Goal: Task Accomplishment & Management: Manage account settings

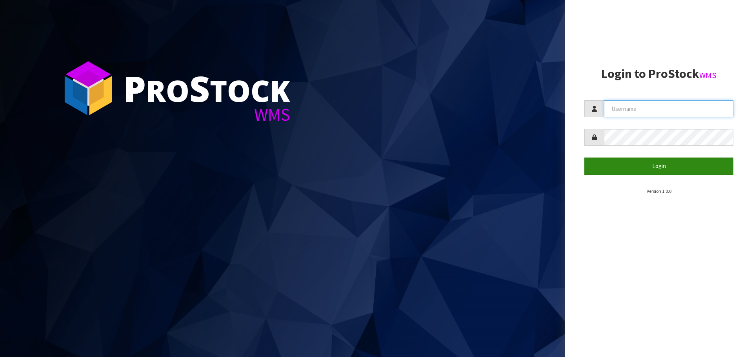
type input "[PERSON_NAME]"
click at [623, 165] on button "Login" at bounding box center [658, 166] width 149 height 17
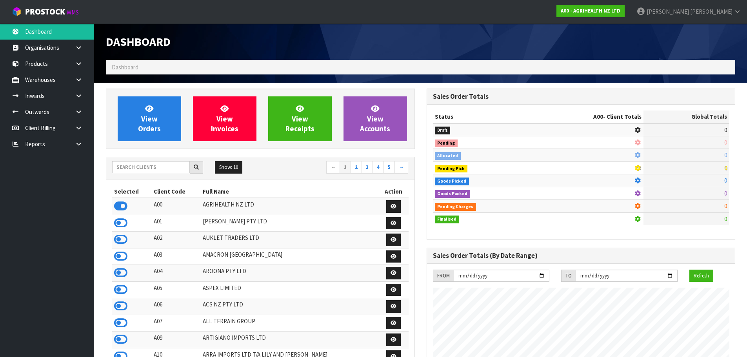
scroll to position [594, 320]
click at [147, 166] on input "text" at bounding box center [151, 167] width 78 height 12
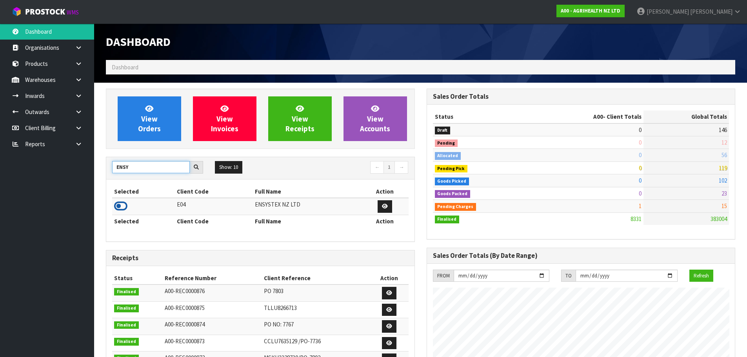
type input "ENSY"
click at [117, 208] on icon at bounding box center [120, 206] width 13 height 12
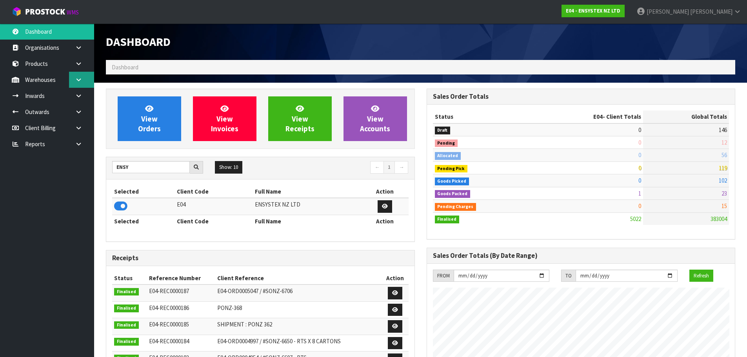
click at [82, 85] on link at bounding box center [81, 80] width 25 height 16
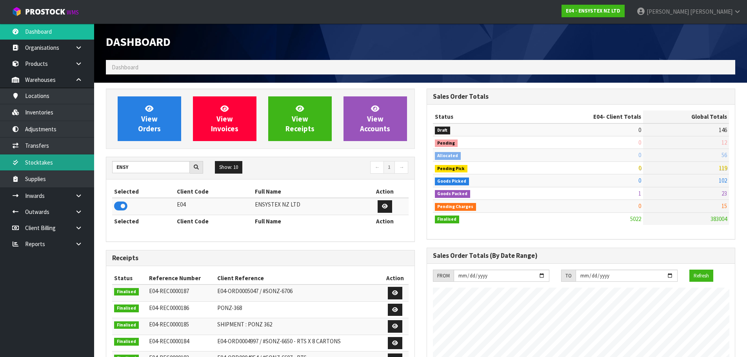
click at [62, 161] on link "Stocktakes" at bounding box center [47, 162] width 94 height 16
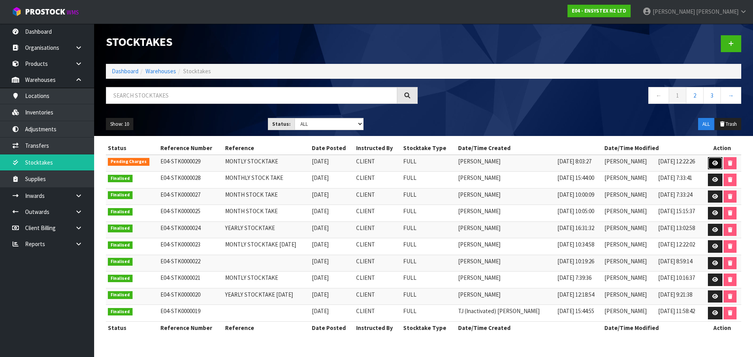
click at [711, 166] on link at bounding box center [715, 163] width 15 height 13
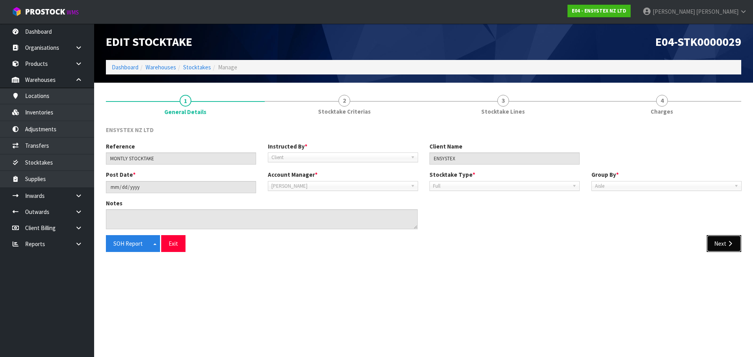
click at [731, 247] on button "Next" at bounding box center [723, 243] width 35 height 17
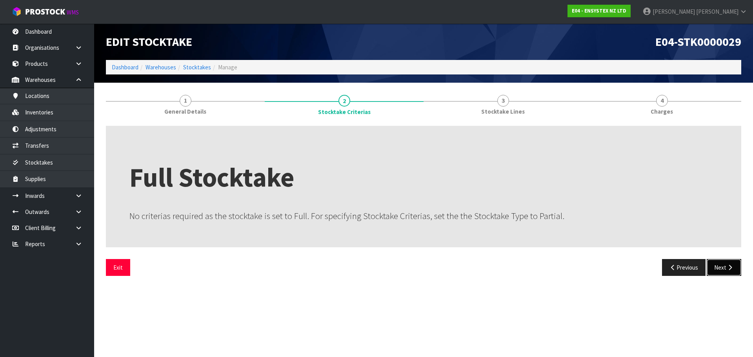
click at [709, 269] on button "Next" at bounding box center [723, 267] width 35 height 17
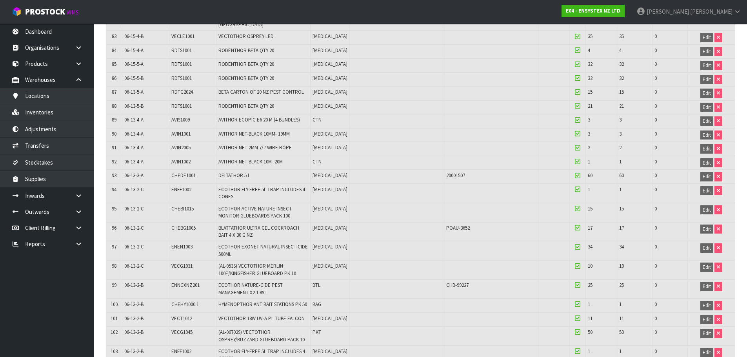
scroll to position [1725, 0]
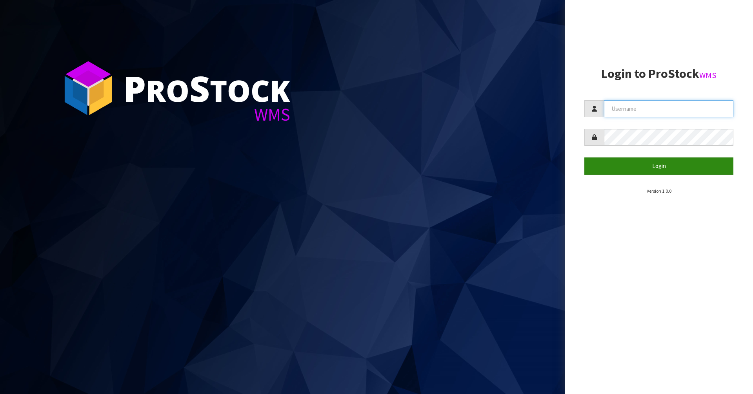
type input "[PERSON_NAME]"
click at [645, 169] on button "Login" at bounding box center [658, 166] width 149 height 17
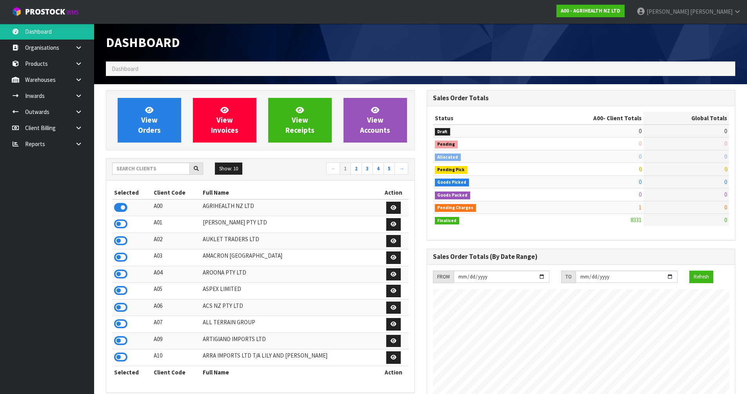
scroll to position [594, 320]
click at [155, 160] on div "Show: 10 5 10 25 50 ← 1 2 3 4 5 →" at bounding box center [260, 170] width 308 height 22
click at [159, 168] on input "text" at bounding box center [151, 169] width 78 height 12
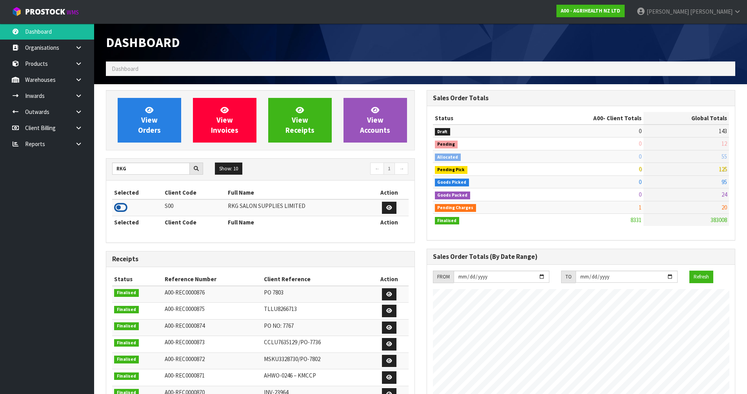
click at [120, 209] on icon at bounding box center [120, 208] width 13 height 12
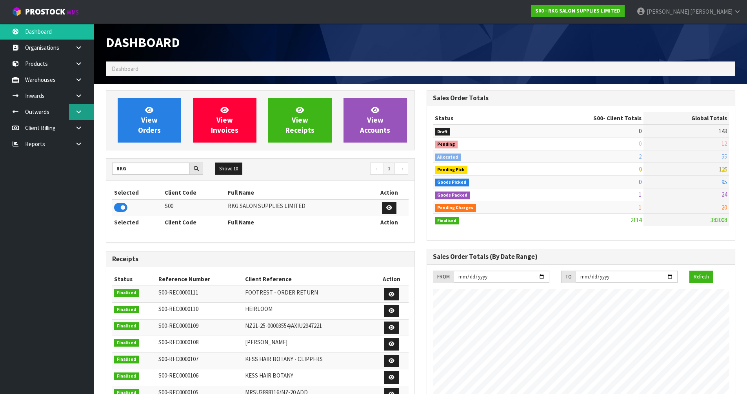
click at [84, 105] on link at bounding box center [81, 112] width 25 height 16
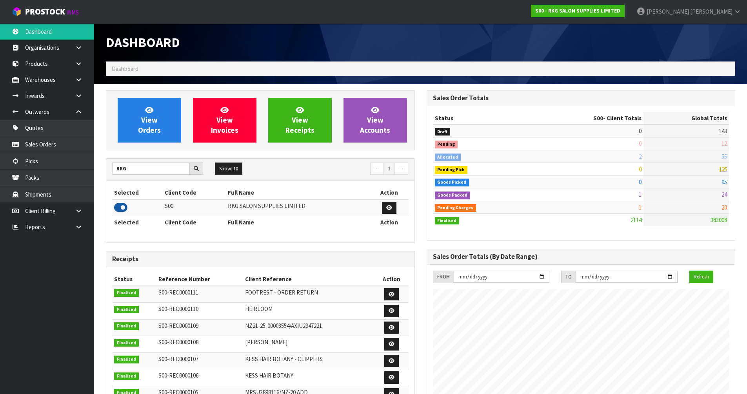
click at [120, 211] on icon at bounding box center [120, 208] width 13 height 12
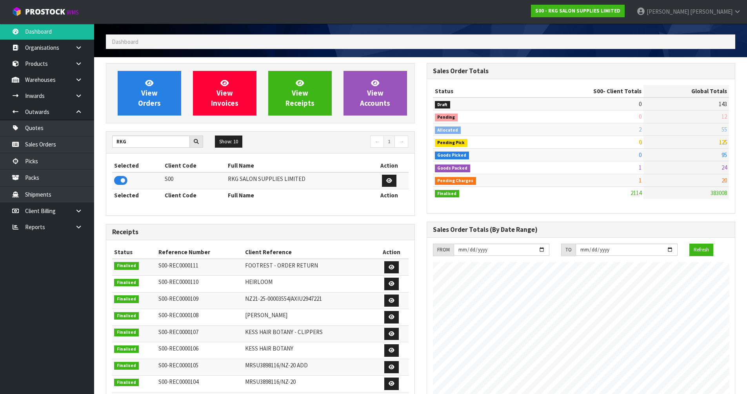
scroll to position [39, 0]
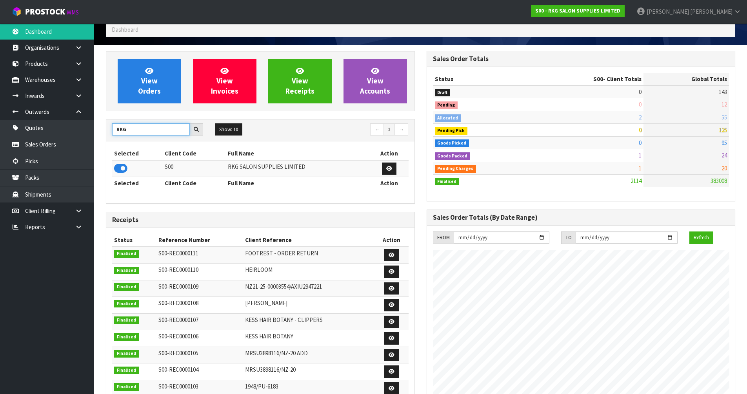
click at [133, 131] on input "RKG" at bounding box center [151, 129] width 78 height 12
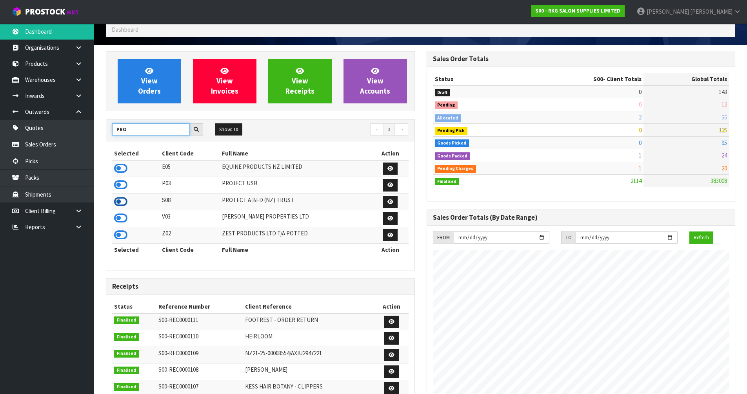
type input "PRO"
click at [122, 203] on icon at bounding box center [120, 202] width 13 height 12
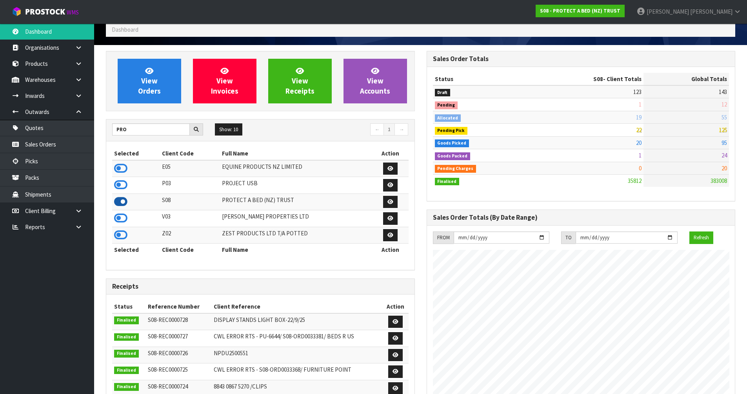
scroll to position [594, 320]
click at [74, 84] on link at bounding box center [81, 80] width 25 height 16
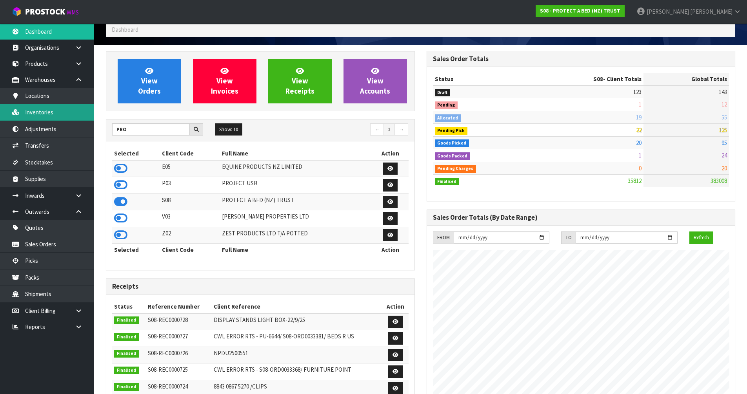
click at [76, 117] on link "Inventories" at bounding box center [47, 112] width 94 height 16
click at [75, 115] on link "Inventories" at bounding box center [47, 112] width 94 height 16
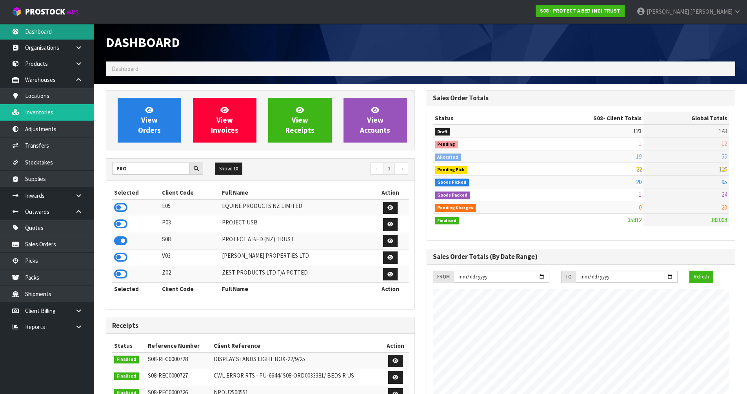
click at [44, 34] on link "Dashboard" at bounding box center [47, 32] width 94 height 16
click at [43, 36] on link "Dashboard" at bounding box center [47, 32] width 94 height 16
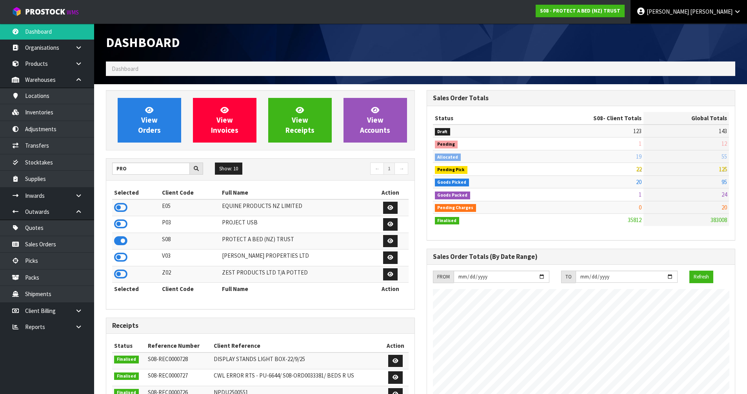
click at [718, 15] on span "[PERSON_NAME]" at bounding box center [711, 11] width 42 height 7
click at [717, 35] on link "Logout" at bounding box center [716, 31] width 62 height 11
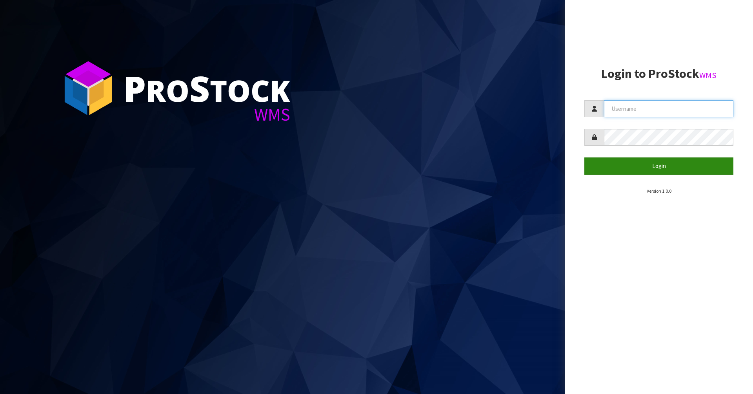
type input "[PERSON_NAME]"
click at [673, 163] on button "Login" at bounding box center [658, 166] width 149 height 17
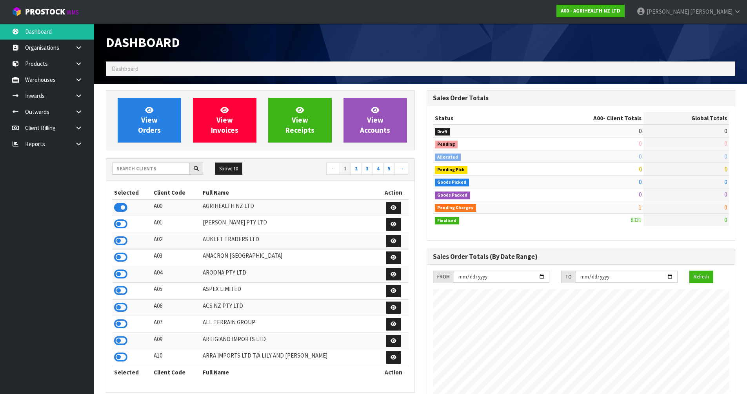
scroll to position [594, 320]
click at [170, 164] on input "text" at bounding box center [151, 169] width 78 height 12
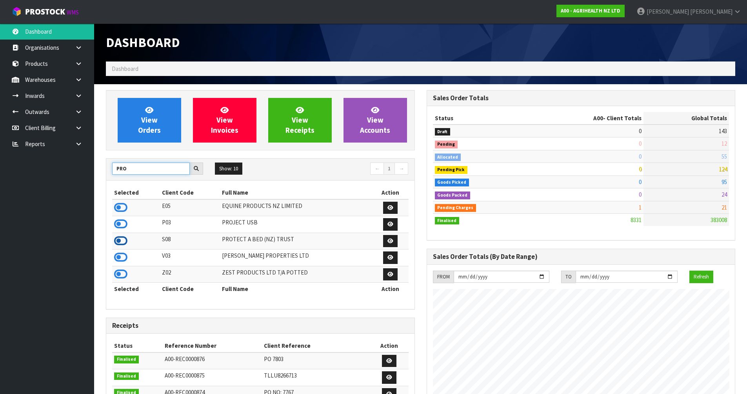
type input "PRO"
click at [123, 241] on icon at bounding box center [120, 241] width 13 height 12
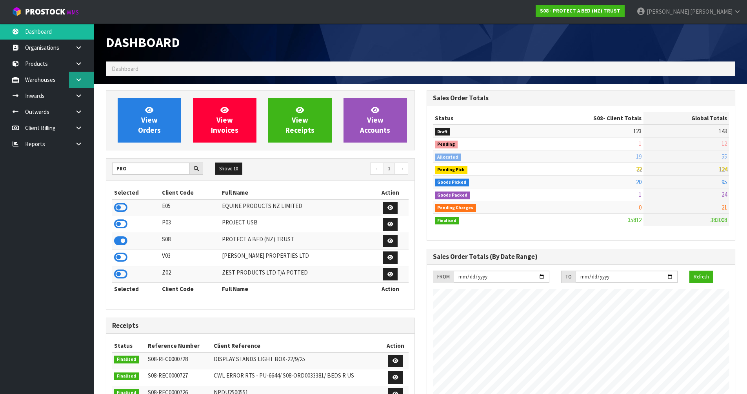
click at [81, 83] on link at bounding box center [81, 80] width 25 height 16
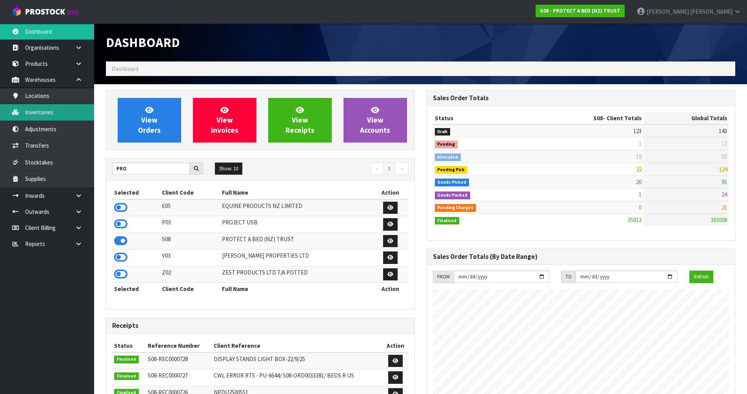
click at [77, 116] on link "Inventories" at bounding box center [47, 112] width 94 height 16
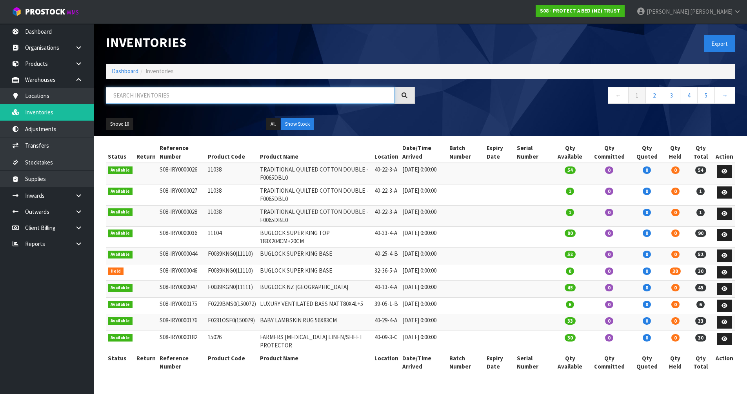
click at [188, 93] on input "text" at bounding box center [250, 95] width 289 height 17
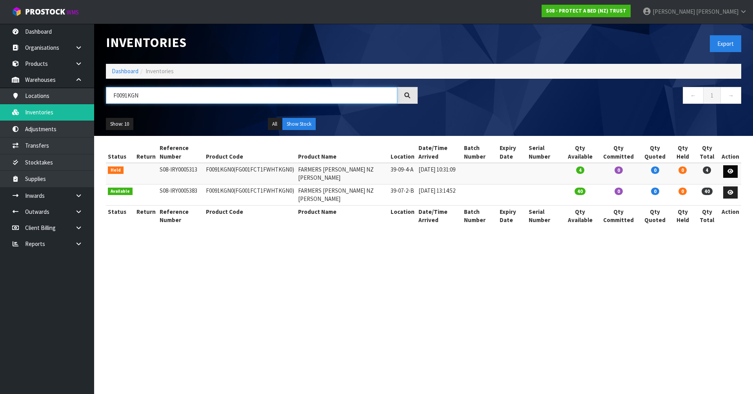
type input "F0091KGN"
click at [732, 171] on icon at bounding box center [730, 171] width 6 height 5
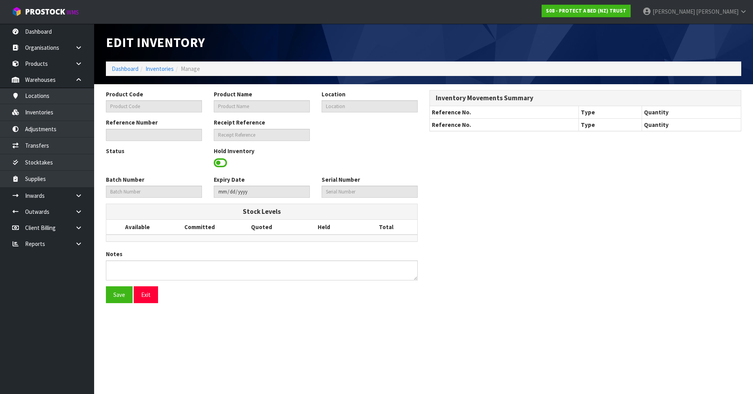
type input "F0091KGN0"
type input "FARMERS TERRY NZ KING"
type input "39-09-4-A"
type input "S08-IRY0005313"
type input "S08-REC0000415"
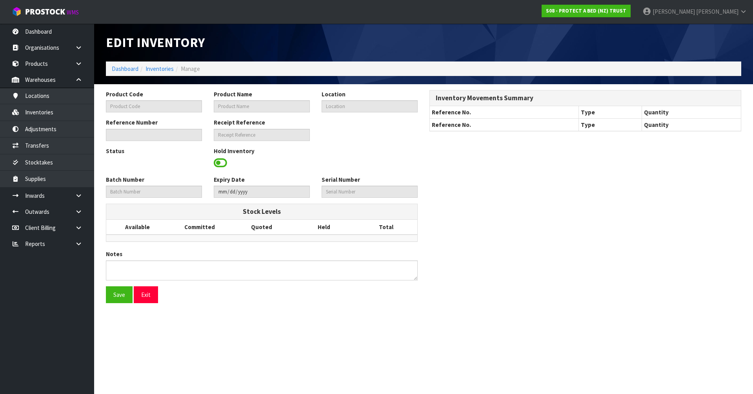
type textarea "PICKER COULD NOT LOCATE"
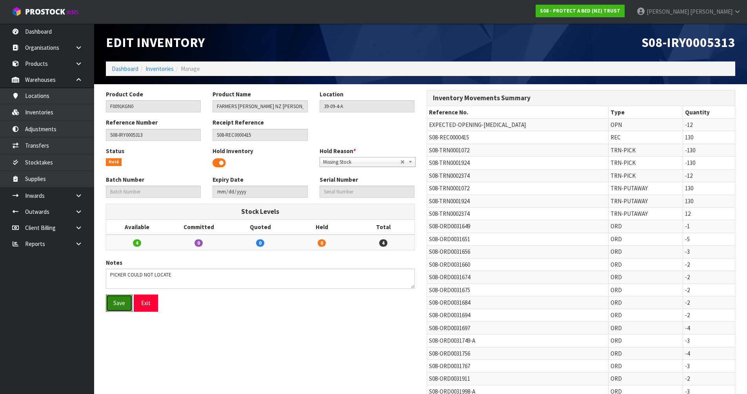
click at [116, 301] on button "Save" at bounding box center [119, 303] width 27 height 17
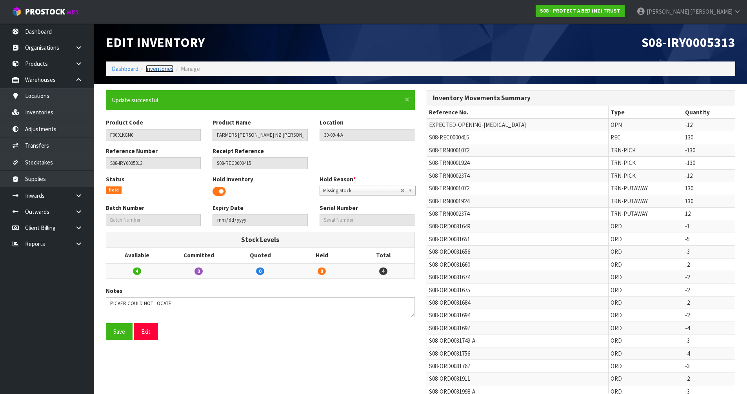
click at [160, 69] on link "Inventories" at bounding box center [159, 68] width 28 height 7
